Goal: Navigation & Orientation: Find specific page/section

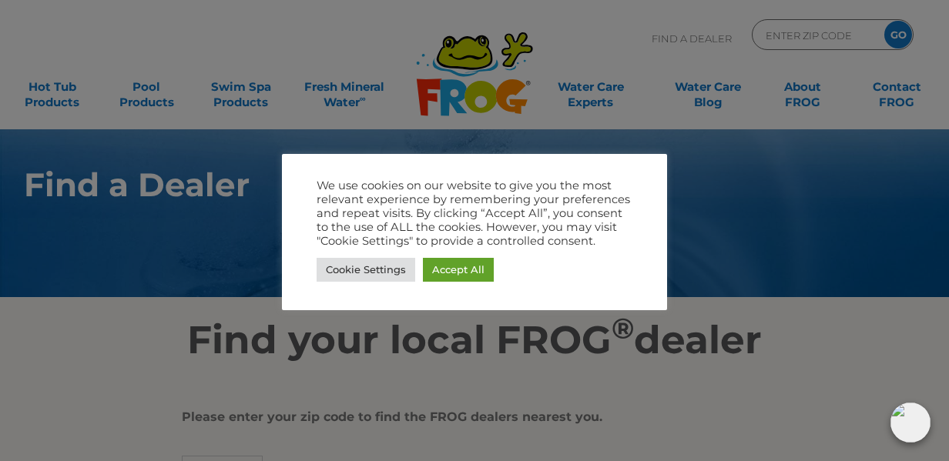
click at [799, 161] on div at bounding box center [474, 230] width 949 height 461
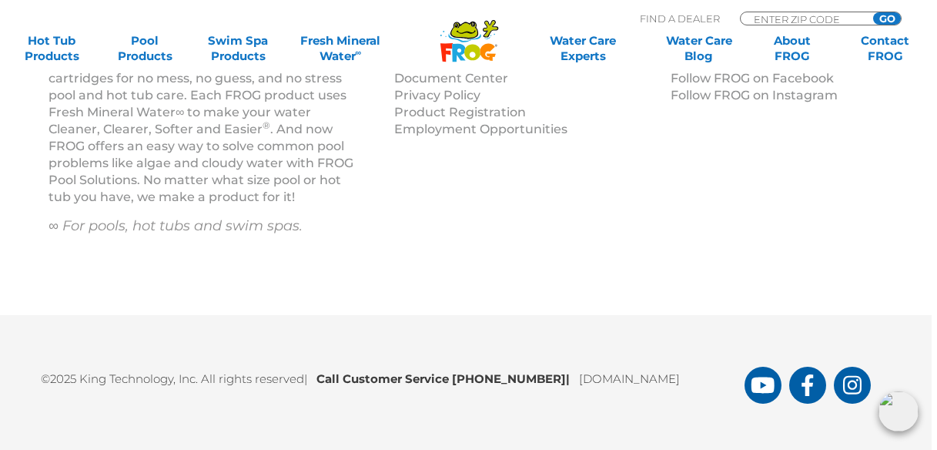
scroll to position [1879, 5]
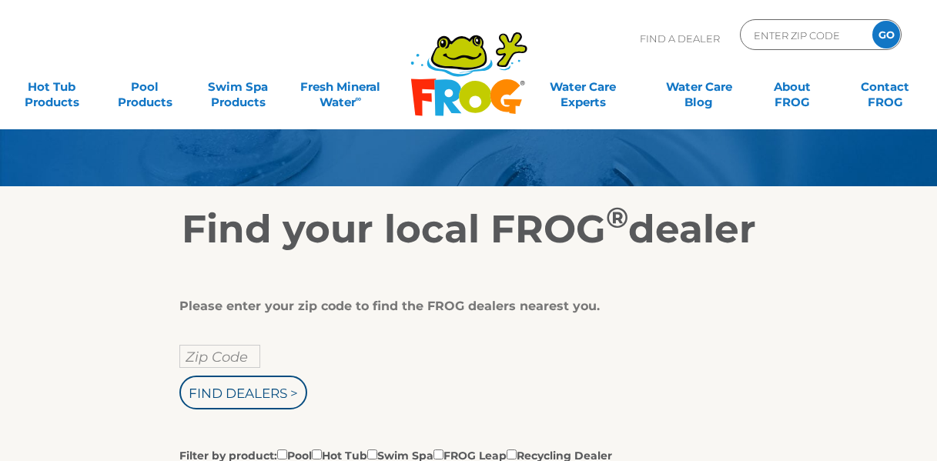
scroll to position [112, 0]
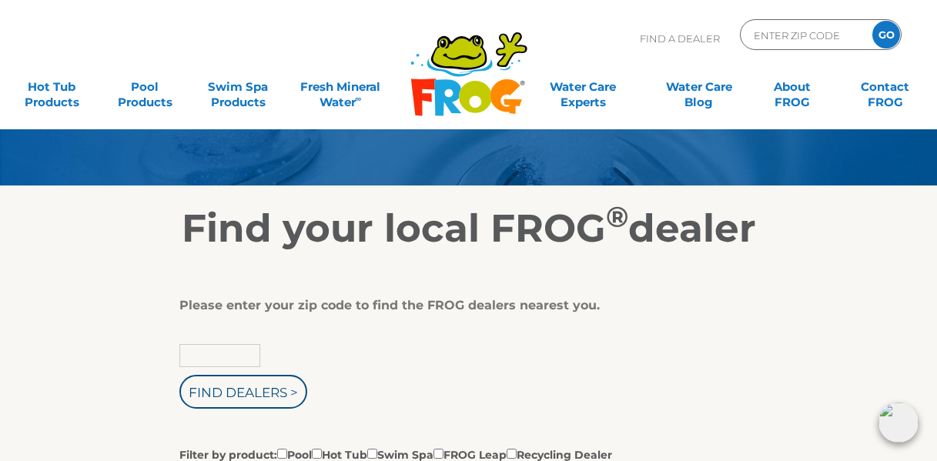
click at [187, 357] on input "text" at bounding box center [219, 355] width 81 height 23
type input "04864"
click at [220, 387] on input "Find Dealers >" at bounding box center [243, 392] width 128 height 34
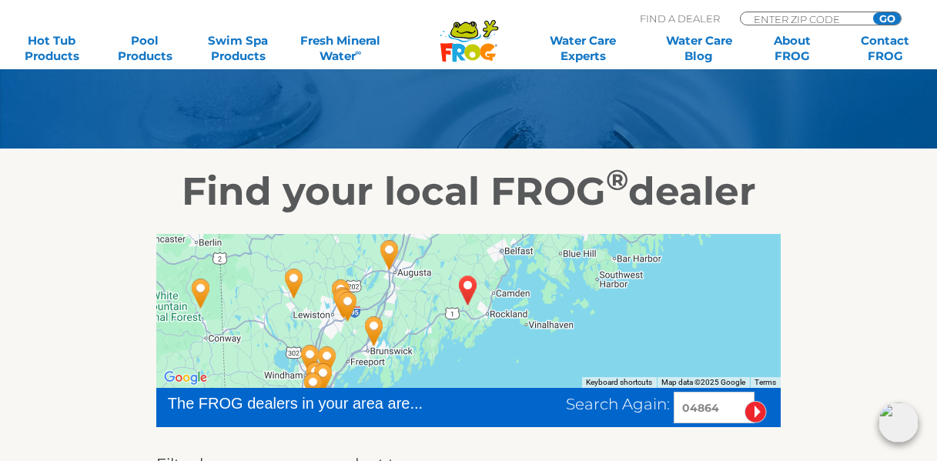
scroll to position [149, 0]
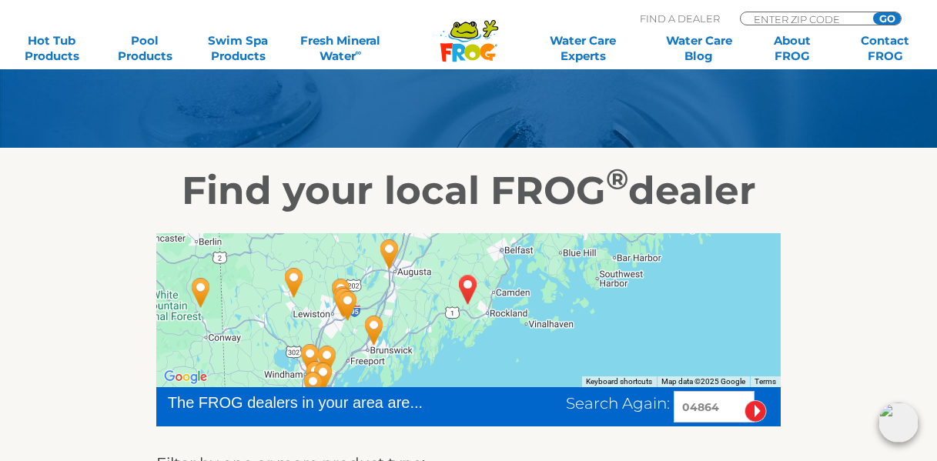
click at [468, 285] on img "WARREN, ME 04864" at bounding box center [468, 290] width 48 height 54
click at [464, 303] on img "WARREN, ME 04864" at bounding box center [468, 290] width 48 height 54
click at [469, 287] on img "WARREN, ME 04864" at bounding box center [468, 290] width 48 height 54
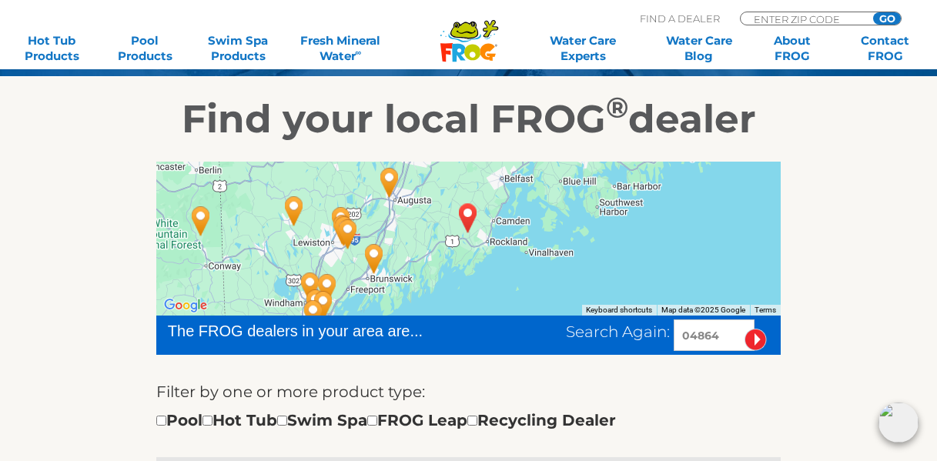
scroll to position [220, 0]
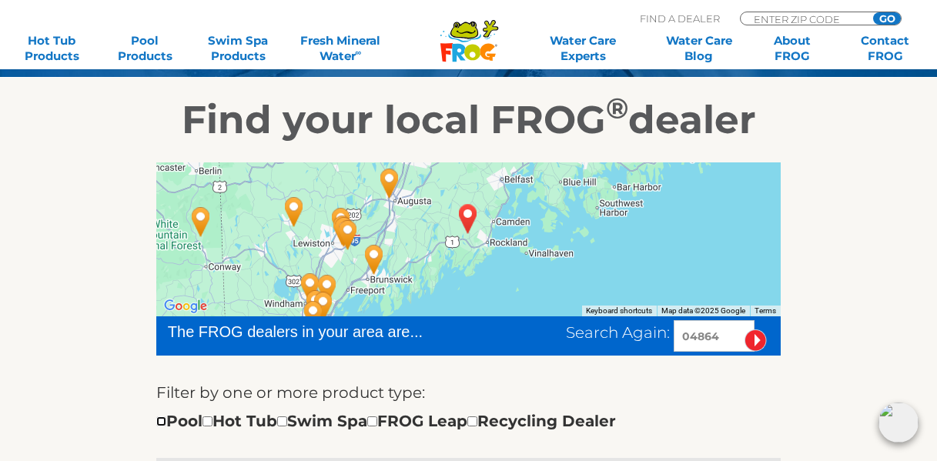
click at [160, 417] on input "checkbox" at bounding box center [161, 422] width 10 height 10
checkbox input "true"
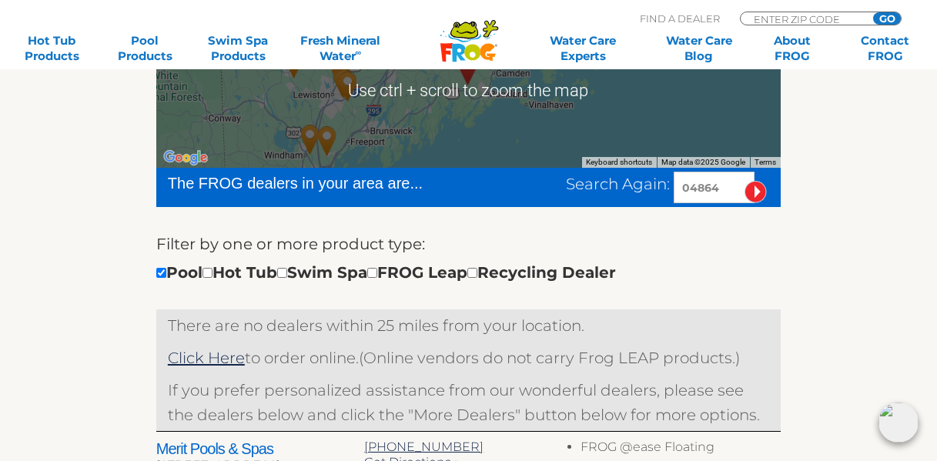
scroll to position [371, 0]
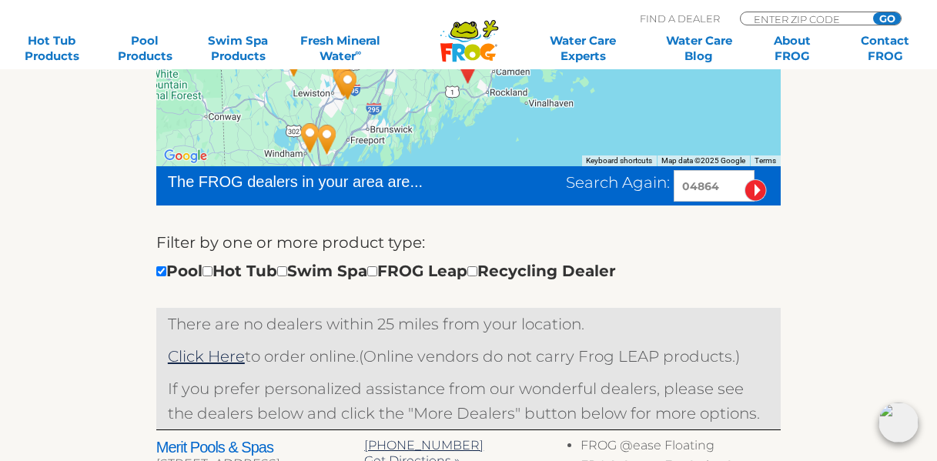
click at [754, 189] on input "image" at bounding box center [756, 190] width 22 height 22
